Goal: Book appointment/travel/reservation

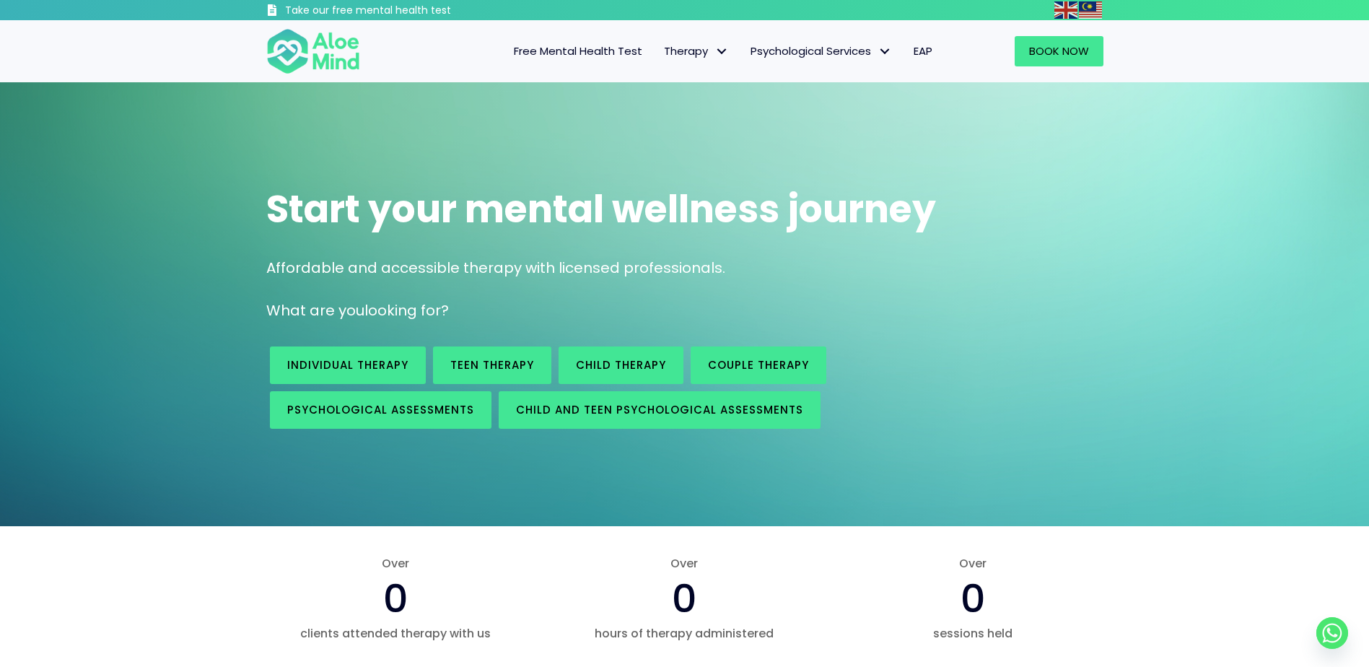
click at [1035, 53] on span "Book Now" at bounding box center [1059, 50] width 60 height 15
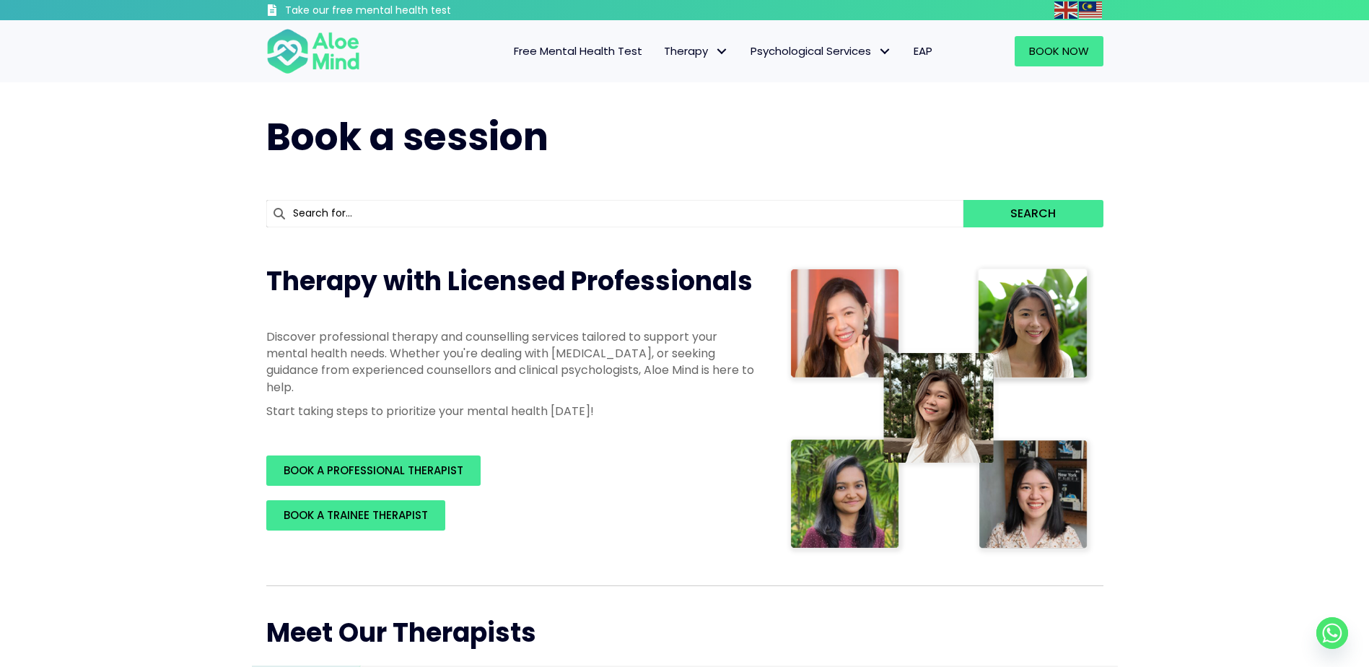
click at [1105, 74] on div "Book Now" at bounding box center [1030, 51] width 175 height 59
click at [1096, 58] on link "Book Now" at bounding box center [1059, 51] width 89 height 30
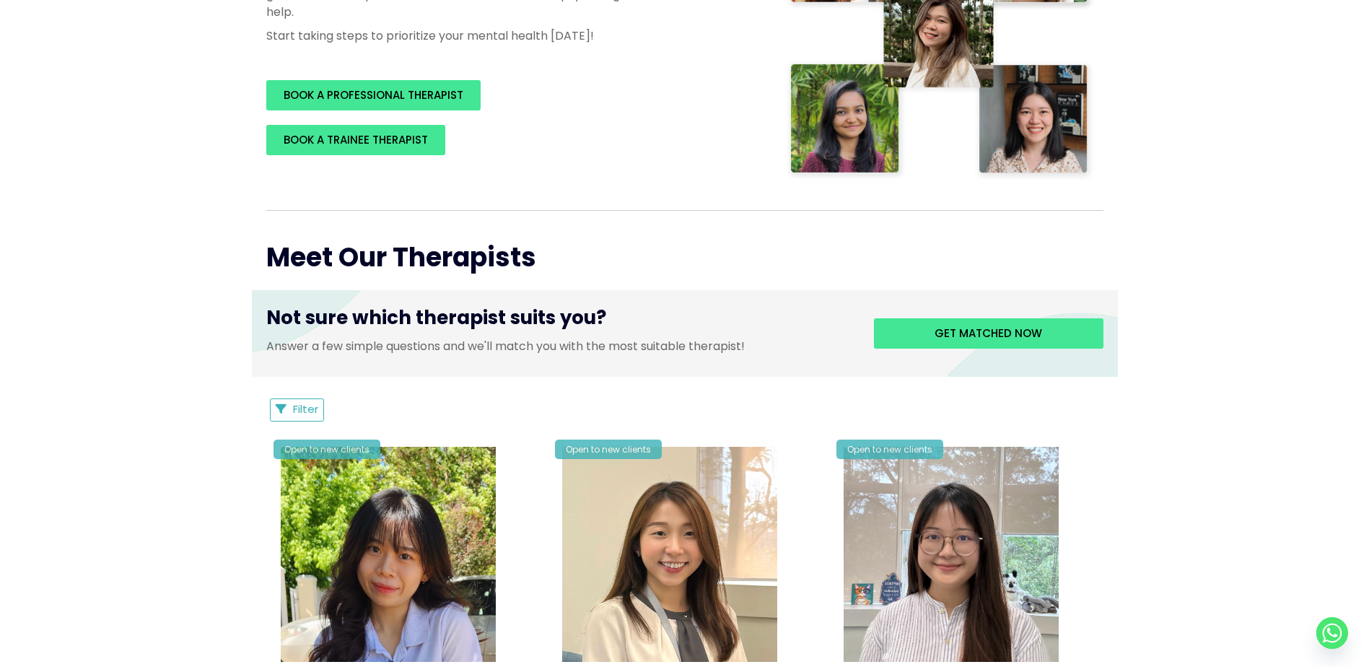
scroll to position [577, 0]
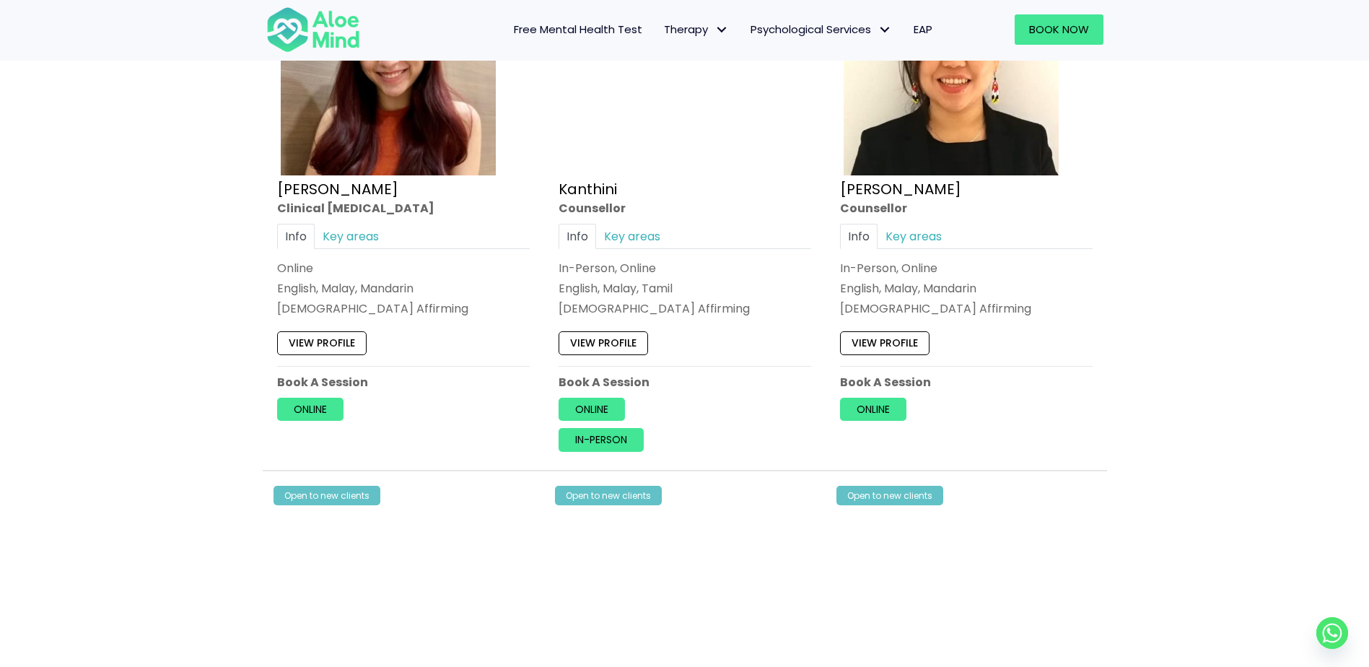
scroll to position [3031, 0]
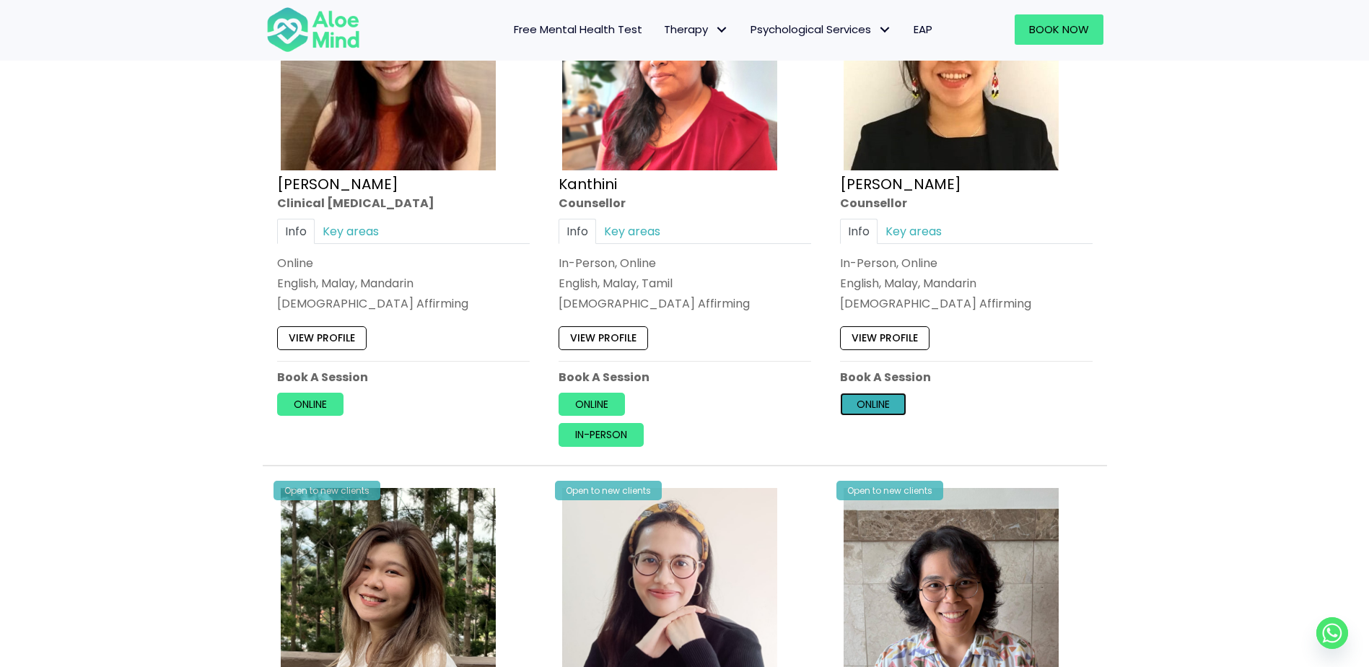
click at [900, 401] on link "Online" at bounding box center [873, 404] width 66 height 23
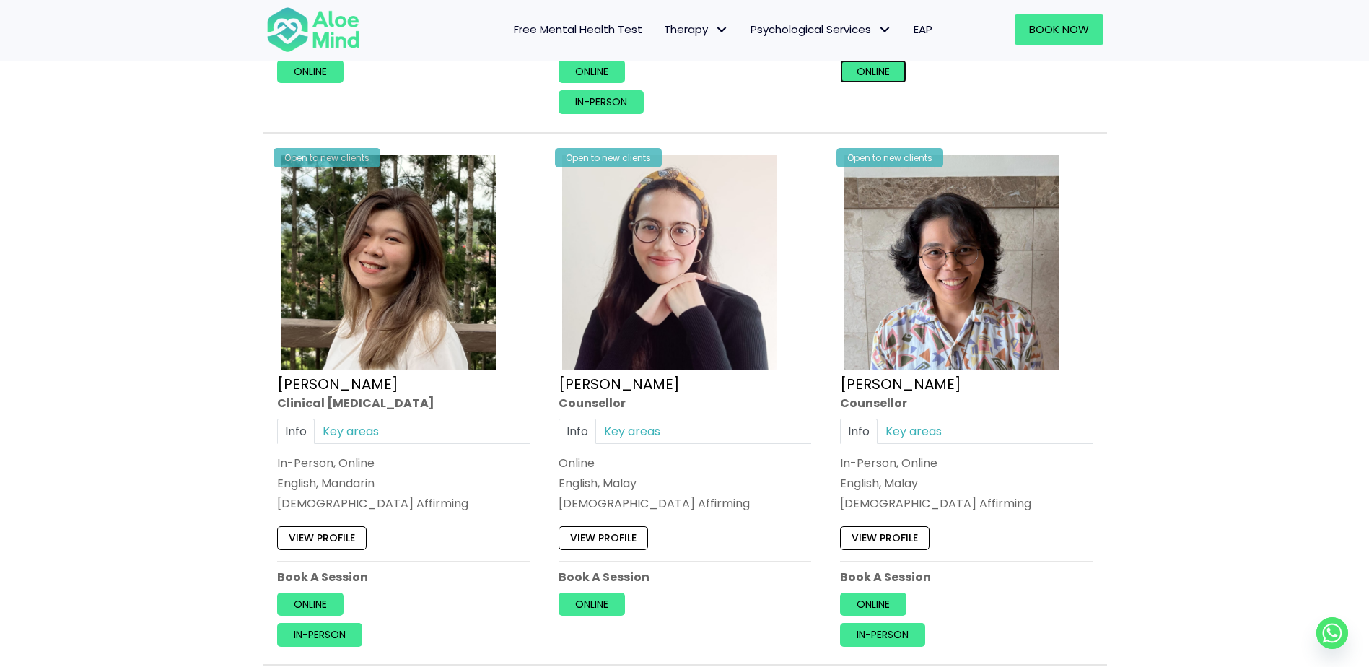
scroll to position [3103, 0]
